Goal: Information Seeking & Learning: Learn about a topic

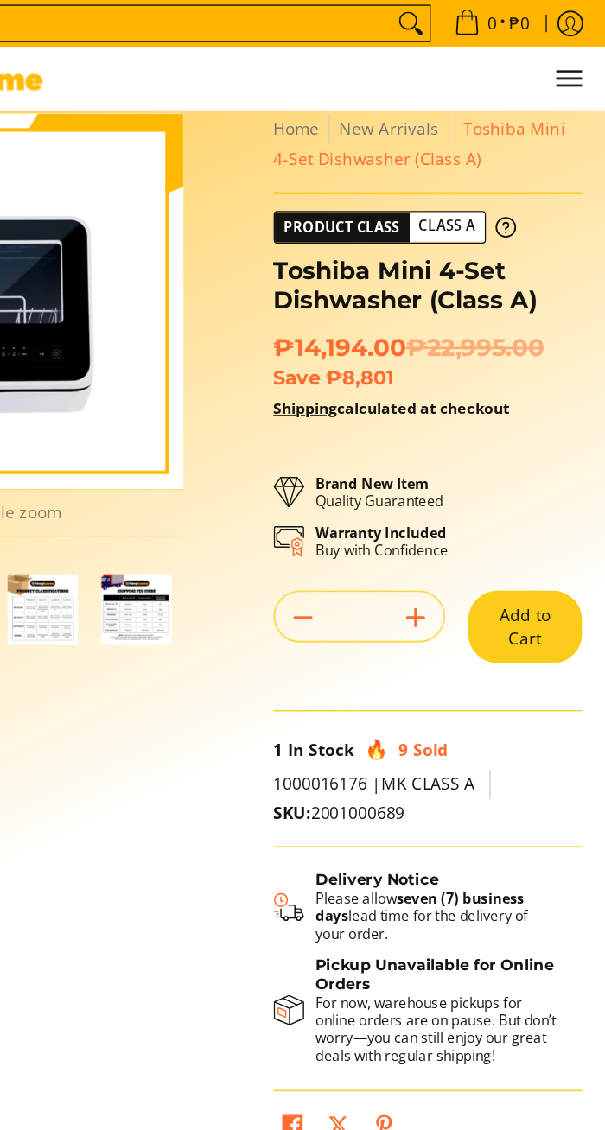
click at [543, 460] on button "Add to Cart" at bounding box center [546, 462] width 84 height 54
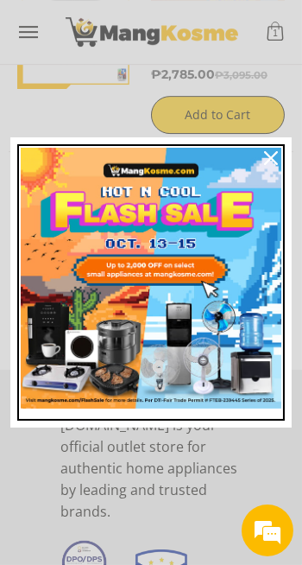
click at [177, 297] on img "Marketing offer form" at bounding box center [151, 278] width 261 height 261
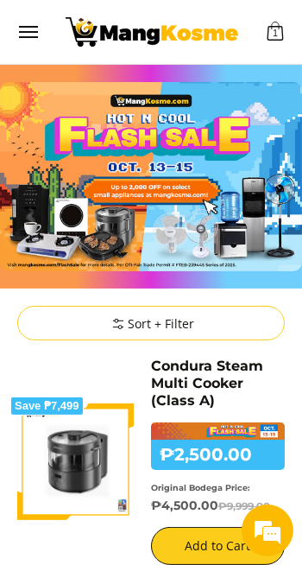
click at [90, 28] on img "Customer Navigation" at bounding box center [152, 31] width 173 height 29
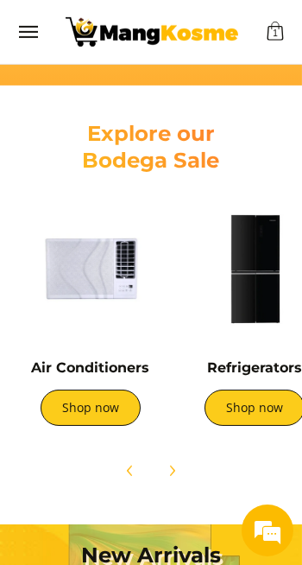
scroll to position [0, 207]
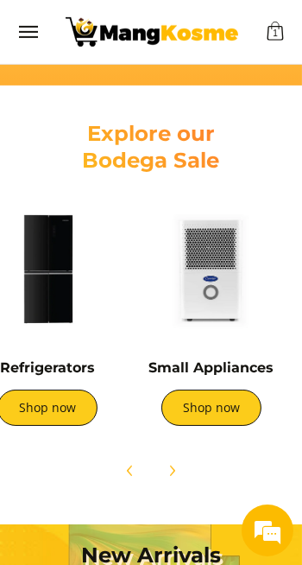
click at [238, 296] on img at bounding box center [211, 268] width 147 height 147
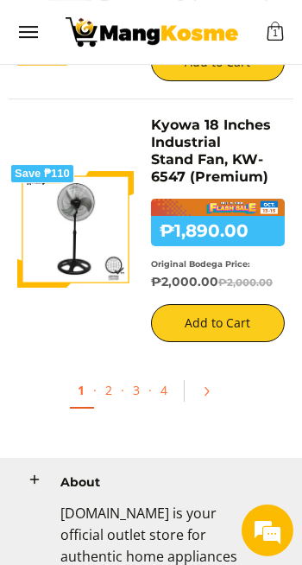
scroll to position [4528, 0]
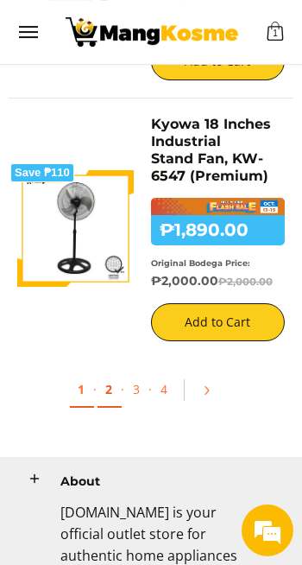
click at [110, 375] on link "2" at bounding box center [110, 389] width 24 height 35
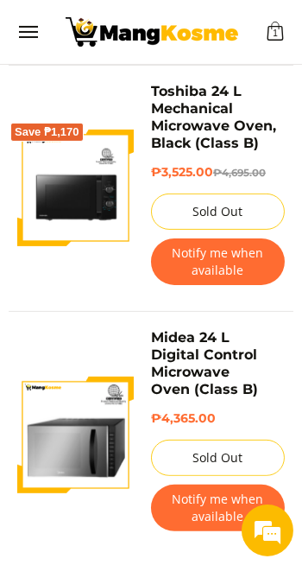
scroll to position [5454, 0]
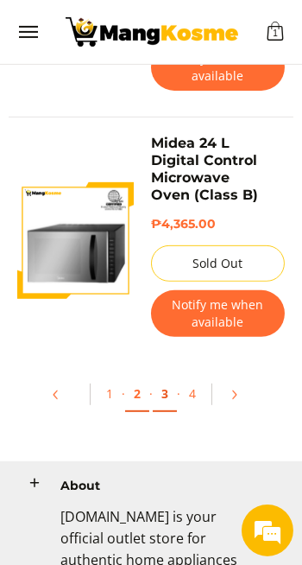
click at [165, 386] on link "3" at bounding box center [165, 394] width 24 height 35
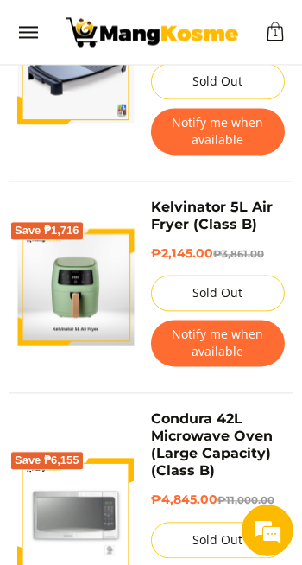
scroll to position [2721, 0]
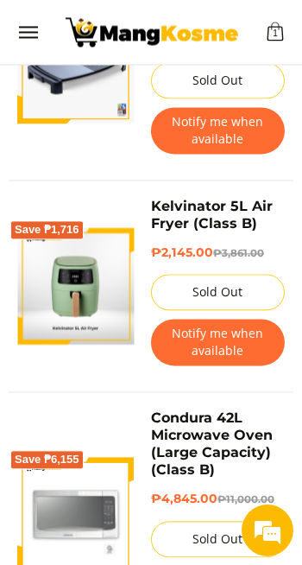
click at [249, 339] on button "Notify me when available" at bounding box center [218, 342] width 134 height 47
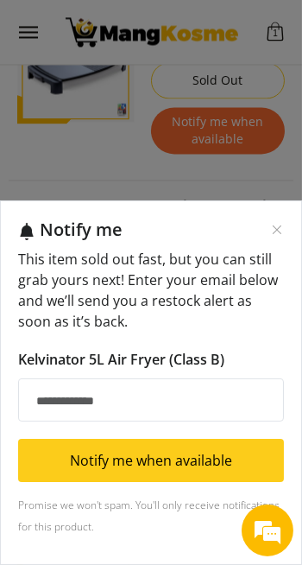
click at [204, 422] on input "Email address" at bounding box center [151, 399] width 266 height 43
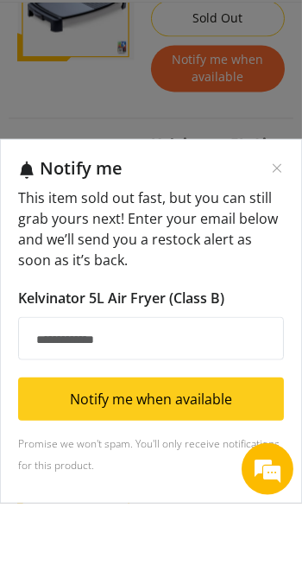
click at [121, 422] on input "Email address" at bounding box center [151, 399] width 266 height 43
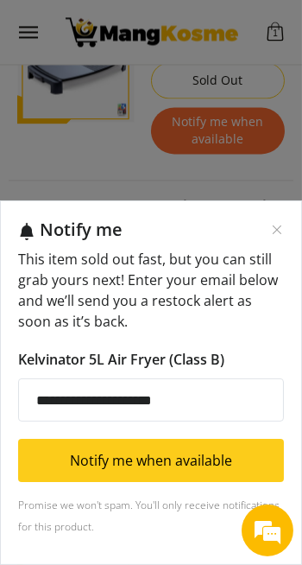
click at [244, 422] on input "**********" at bounding box center [151, 399] width 266 height 43
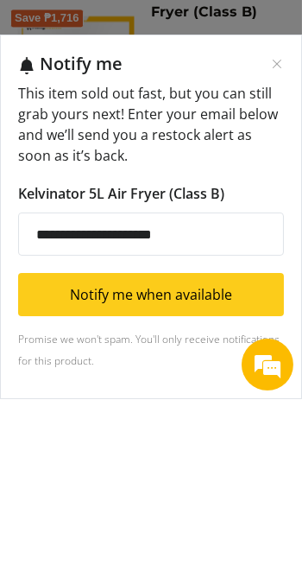
scroll to position [2778, 0]
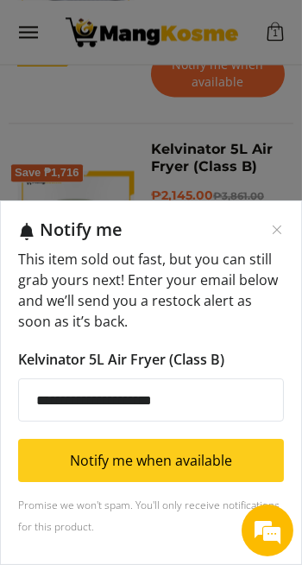
type input "**********"
click at [261, 332] on p "This item sold out fast, but you can still grab yours next! Enter your email be…" at bounding box center [151, 290] width 266 height 83
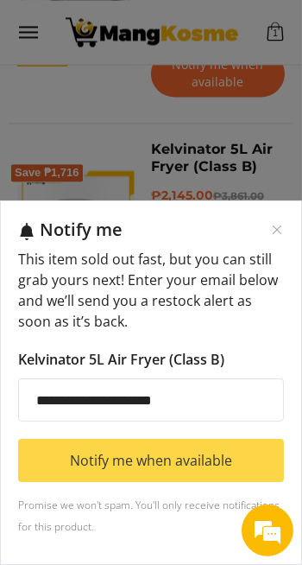
click at [173, 482] on button "Notify me when available" at bounding box center [151, 460] width 266 height 43
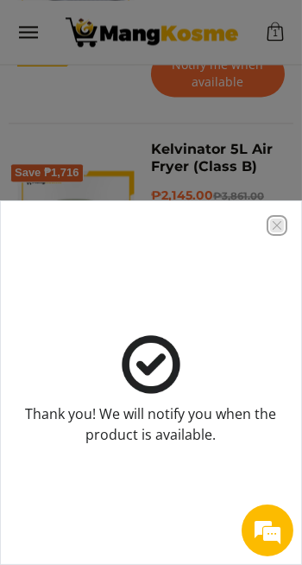
click at [276, 232] on icon "Close modal" at bounding box center [277, 226] width 14 height 14
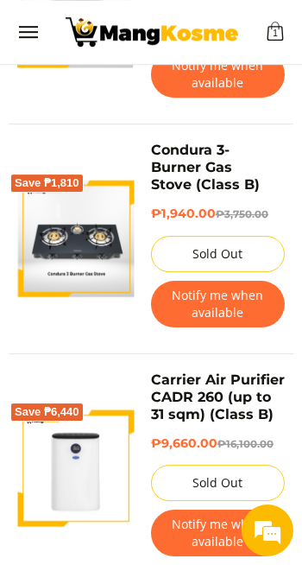
scroll to position [4154, 0]
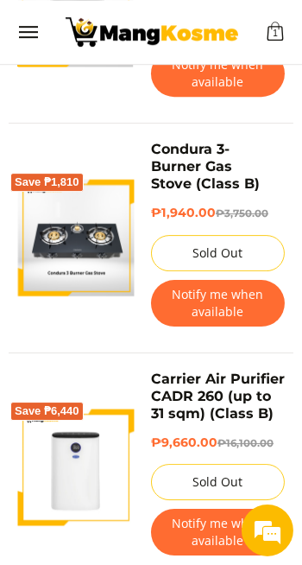
click at [97, 238] on img at bounding box center [75, 238] width 117 height 117
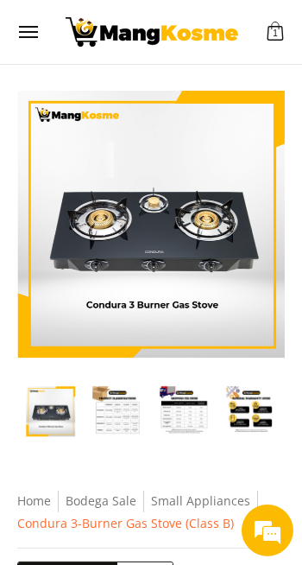
scroll to position [211, 0]
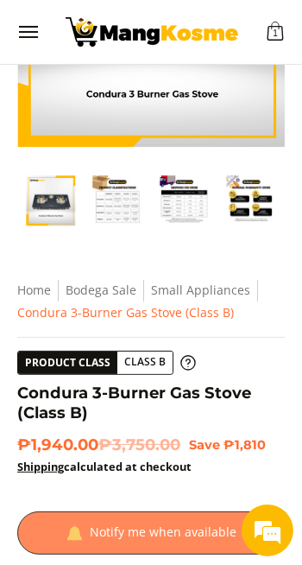
click at [183, 543] on div at bounding box center [151, 532] width 268 height 43
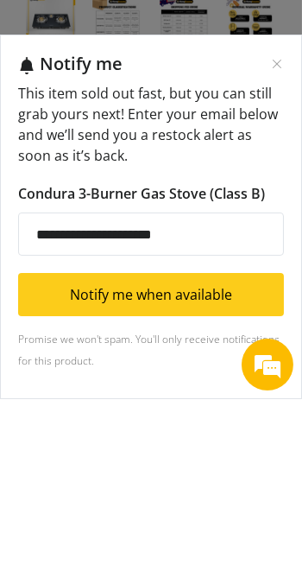
scroll to position [268, 0]
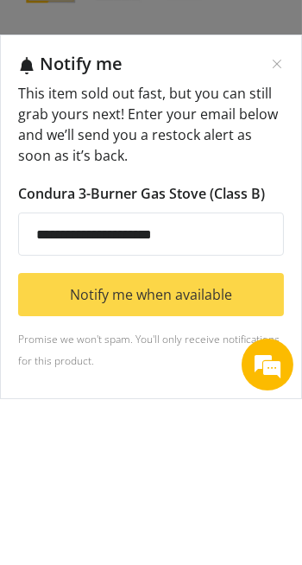
click at [223, 482] on button "Notify me when available" at bounding box center [151, 460] width 266 height 43
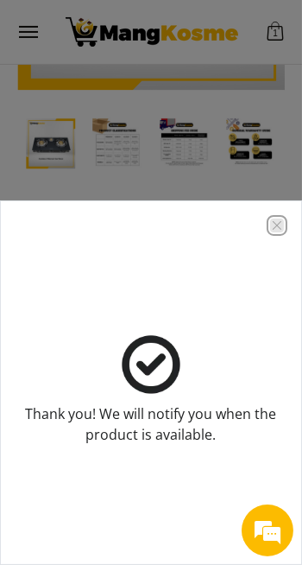
click at [280, 230] on icon "Close modal" at bounding box center [277, 225] width 9 height 9
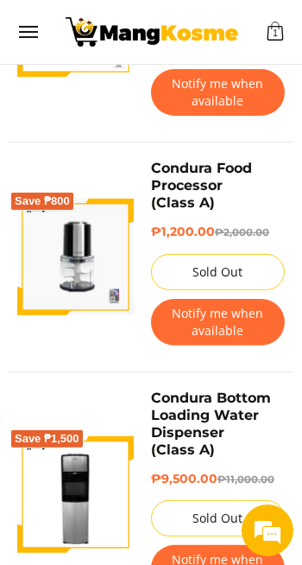
scroll to position [5349, 0]
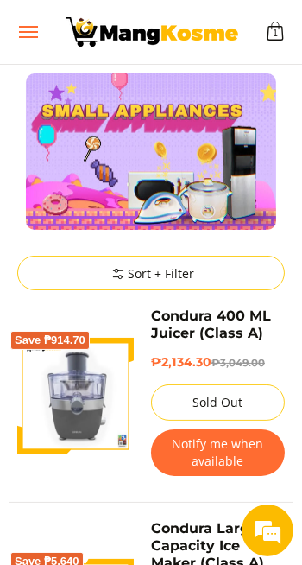
click at [37, 32] on span "Menu" at bounding box center [27, 32] width 21 height 0
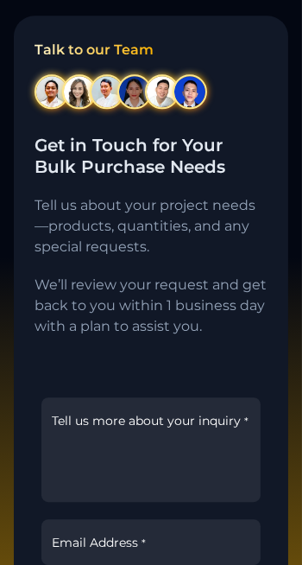
scroll to position [3477, 0]
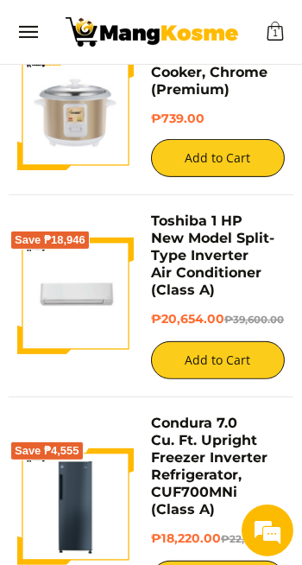
click at [74, 305] on img at bounding box center [75, 296] width 117 height 117
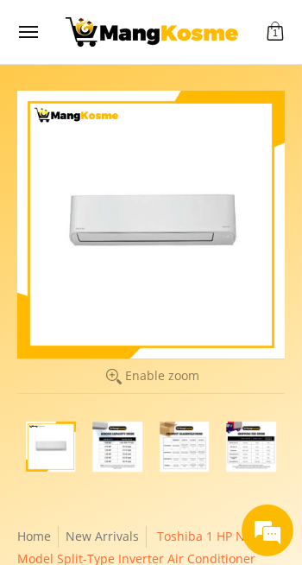
click at [130, 446] on img "Toshiba 1 HP New Model Split-Type Inverter Air Conditioner (Class A)-2" at bounding box center [118, 447] width 50 height 50
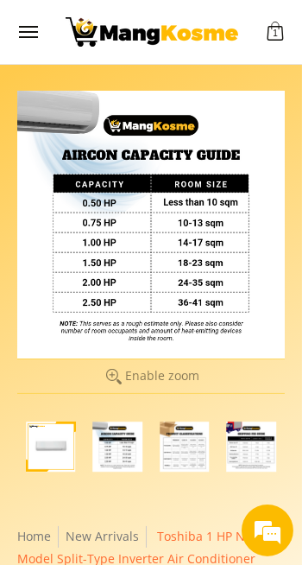
click at [194, 444] on img "Toshiba 1 HP New Model Split-Type Inverter Air Conditioner (Class A)-3" at bounding box center [185, 447] width 50 height 50
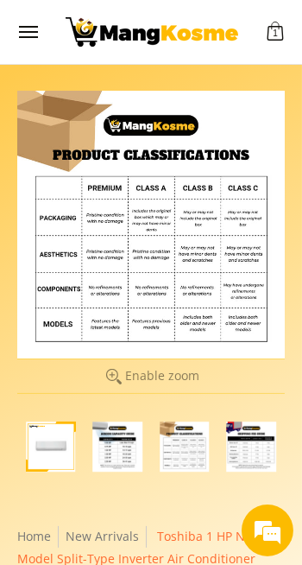
click at [253, 442] on img "mang-kosme-shipping-fee-guide-infographic" at bounding box center [252, 447] width 50 height 50
